Goal: Task Accomplishment & Management: Use online tool/utility

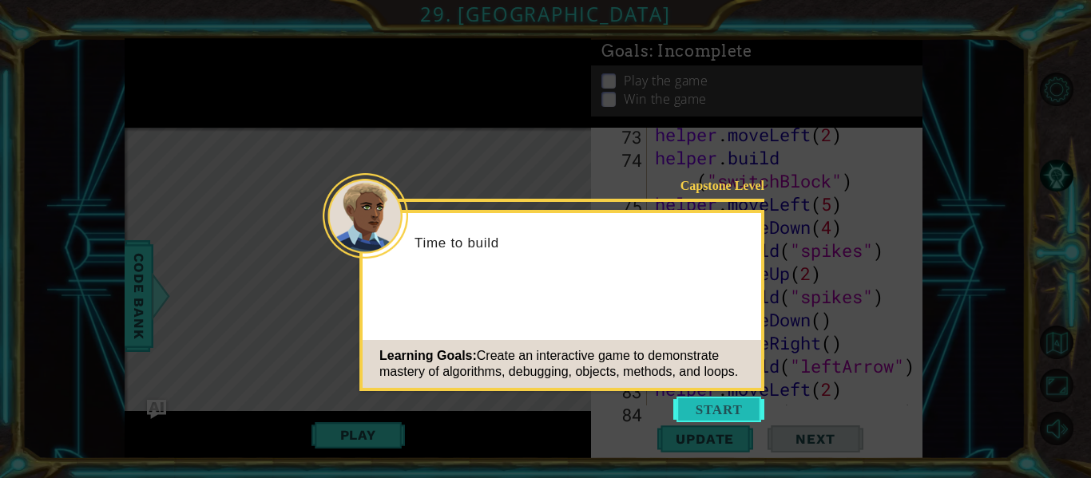
click at [735, 407] on button "Start" at bounding box center [718, 410] width 91 height 26
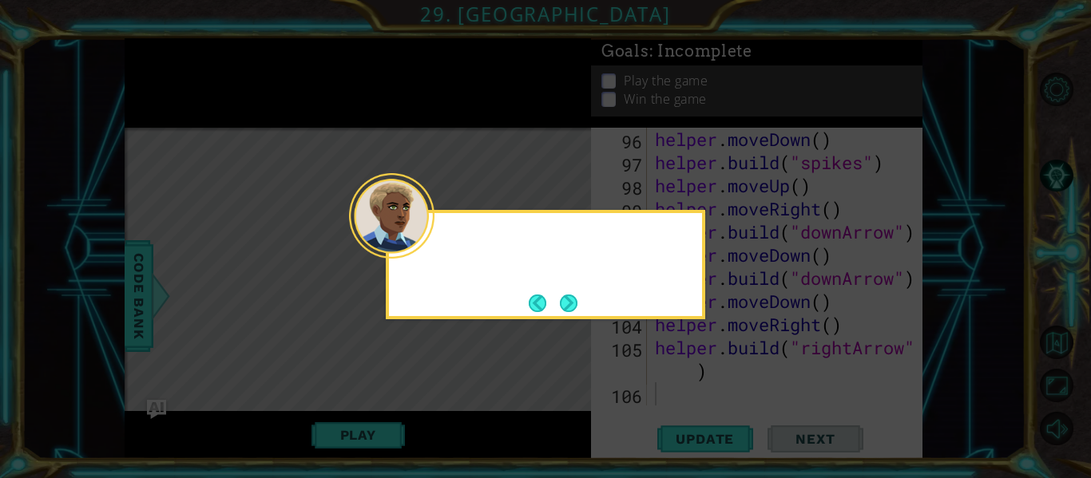
scroll to position [2710, 0]
click at [569, 296] on button "Next" at bounding box center [569, 304] width 18 height 18
click at [567, 298] on button "Next" at bounding box center [569, 304] width 18 height 18
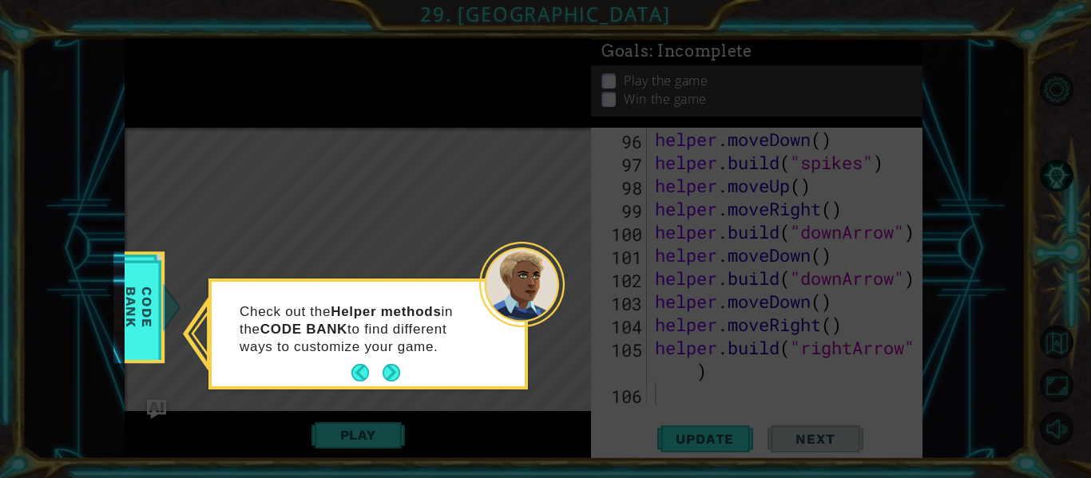
click at [402, 358] on div "Check out the Helper methods in the CODE BANK to find different ways to customi…" at bounding box center [368, 334] width 313 height 105
click at [398, 369] on button "Next" at bounding box center [392, 373] width 18 height 18
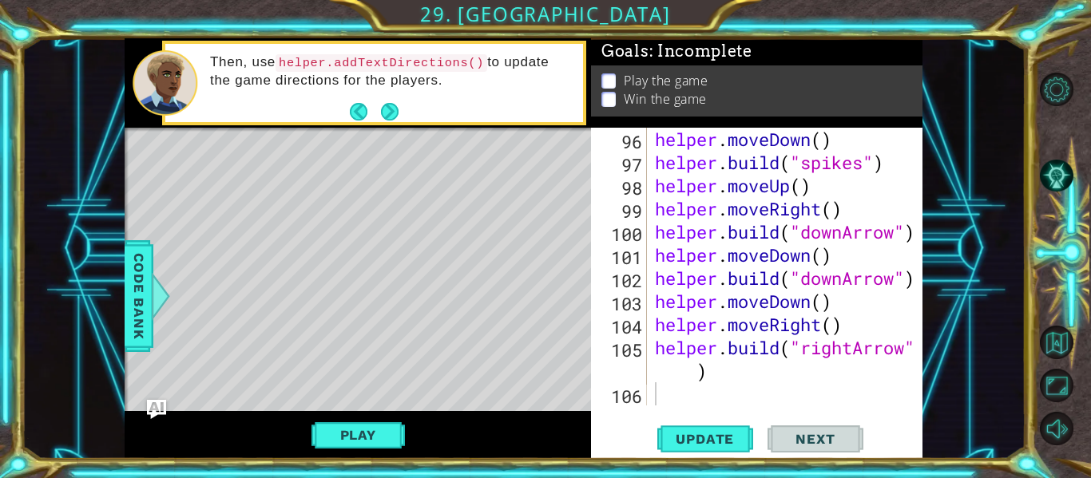
click at [657, 85] on p "Play the game" at bounding box center [666, 81] width 84 height 18
